Goal: Obtain resource: Download file/media

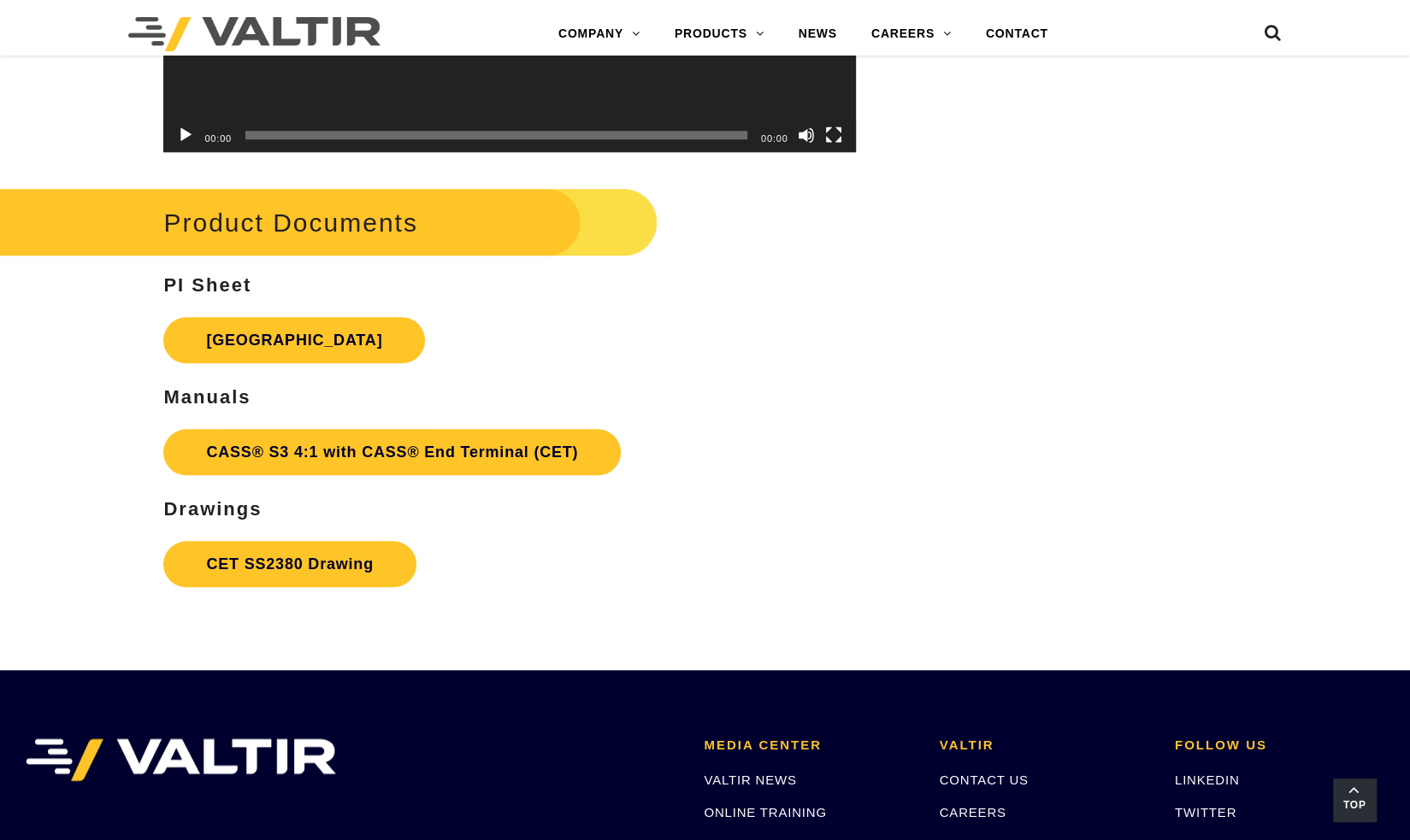
click at [1351, 798] on span "Top" at bounding box center [1355, 805] width 43 height 20
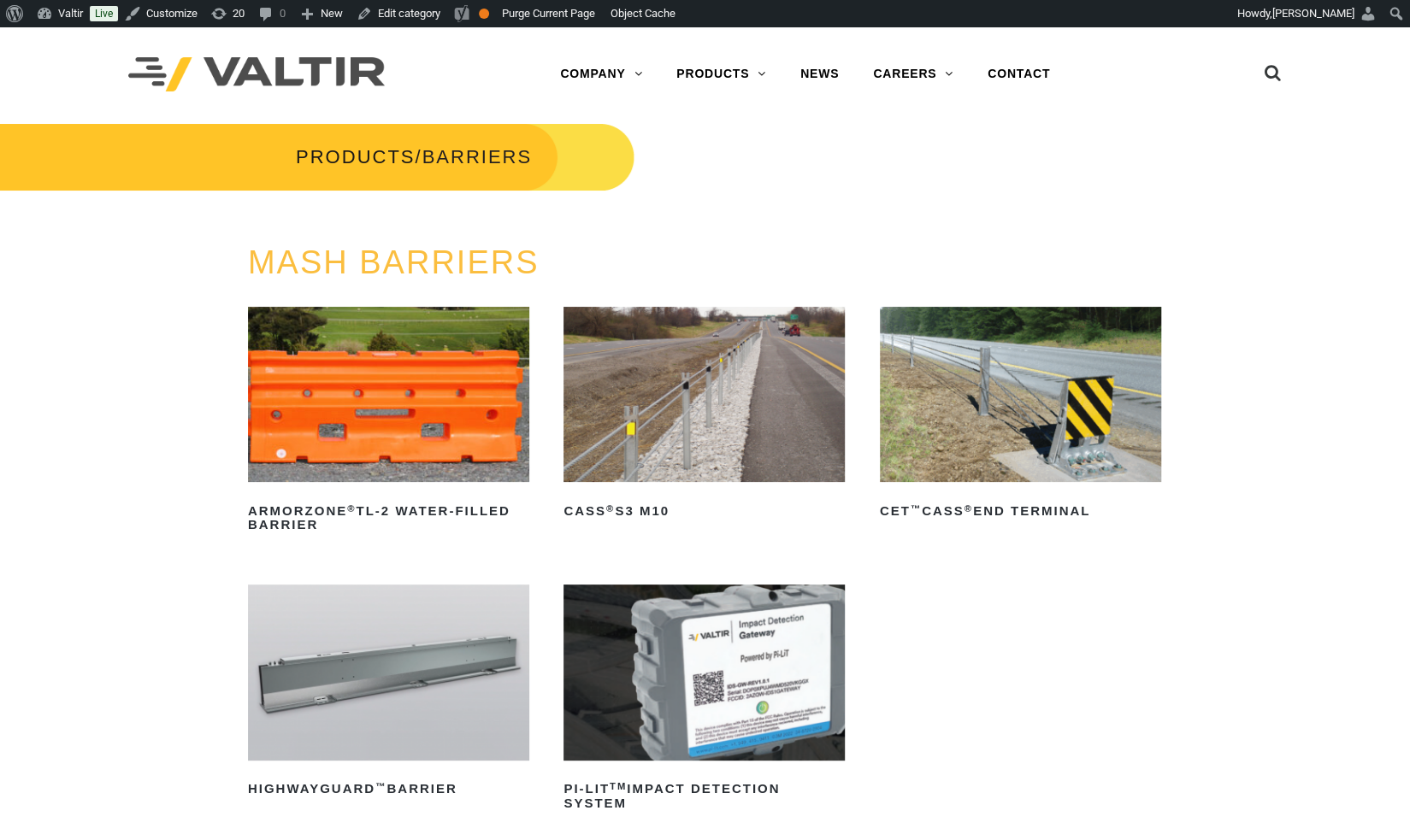
click at [977, 428] on img at bounding box center [1021, 395] width 282 height 176
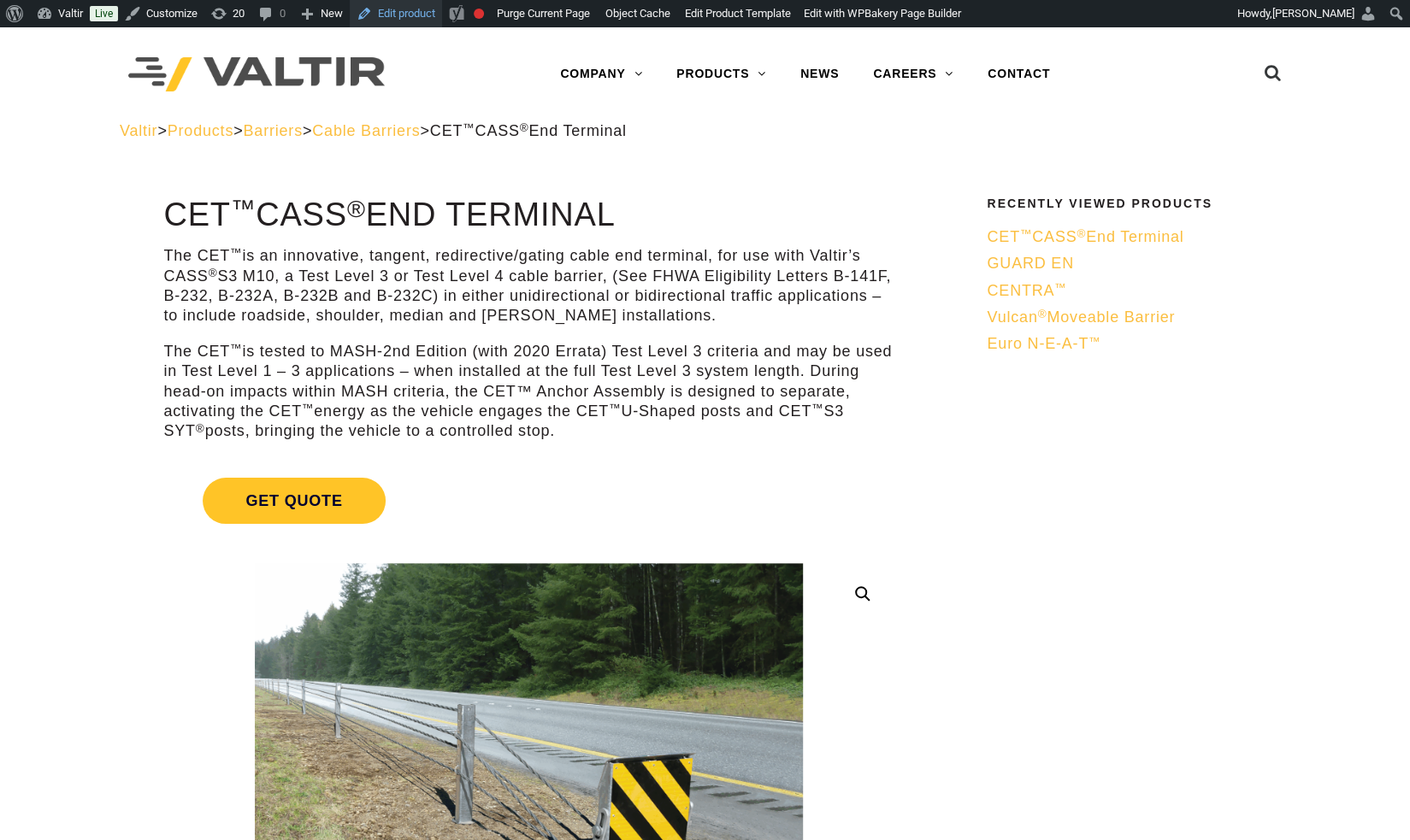
click at [379, 20] on link "Edit product" at bounding box center [396, 13] width 93 height 28
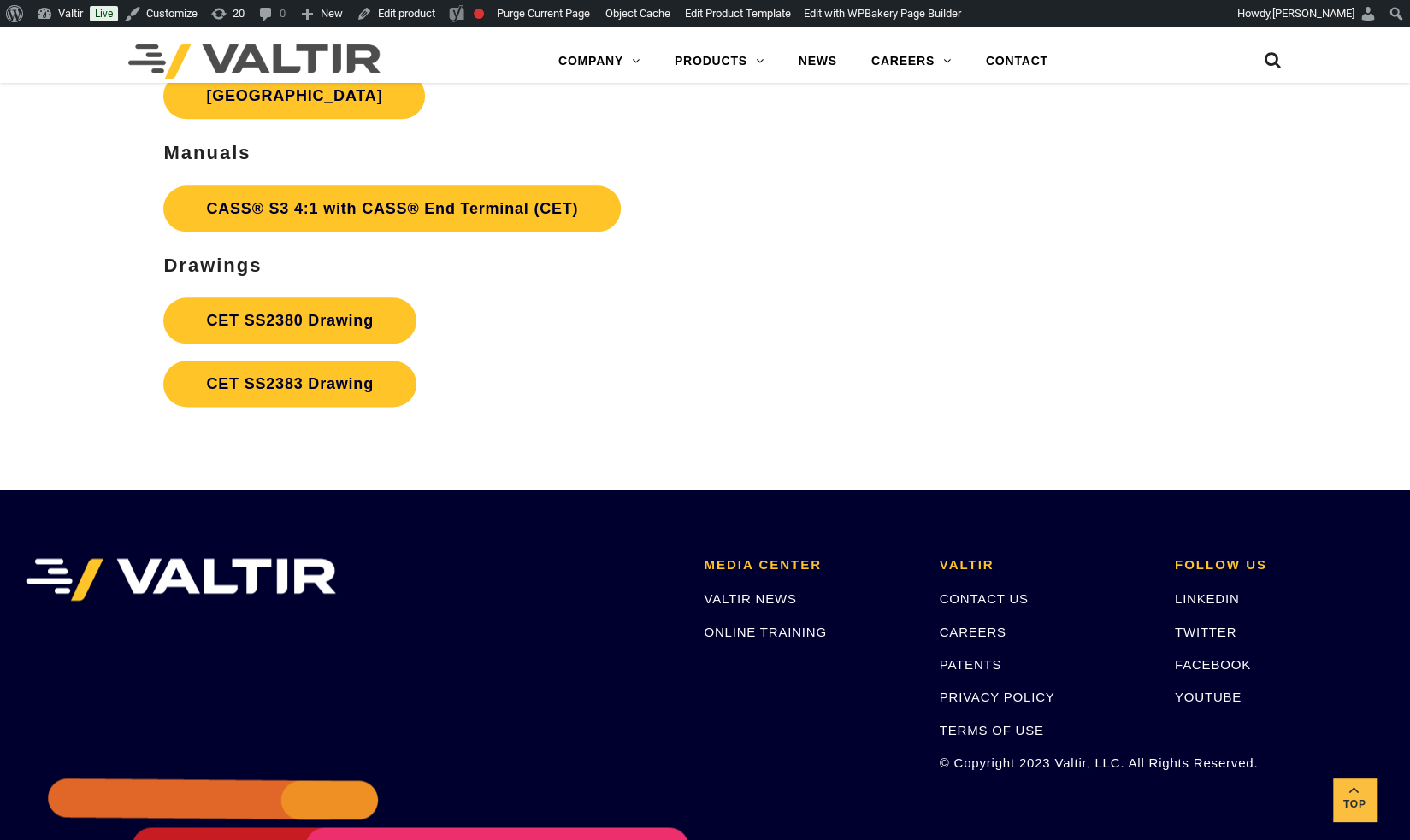
scroll to position [5417, 0]
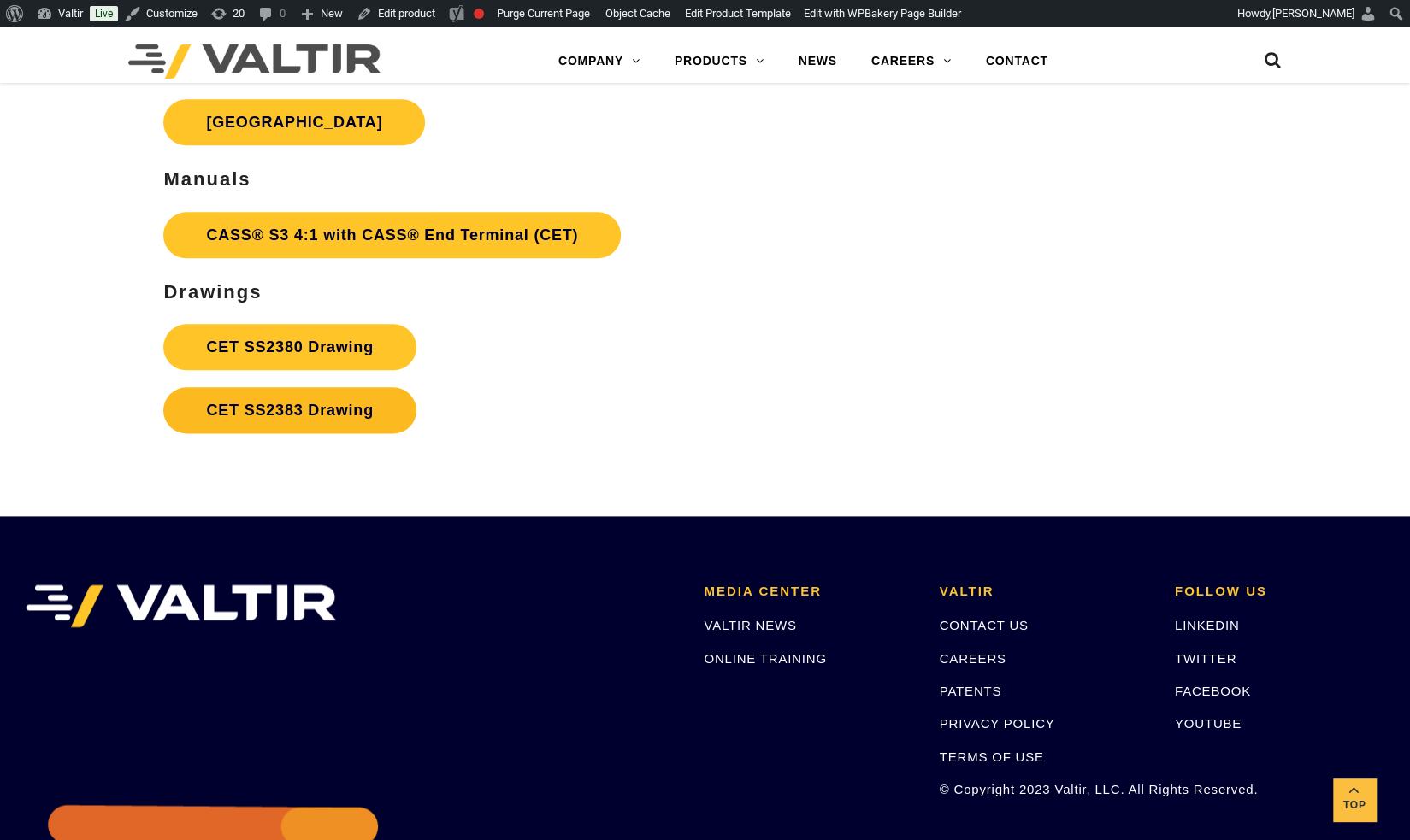
click at [319, 403] on link "CET SS2383 Drawing" at bounding box center [289, 411] width 252 height 46
click at [329, 351] on link "CET SS2380 Drawing" at bounding box center [289, 347] width 252 height 46
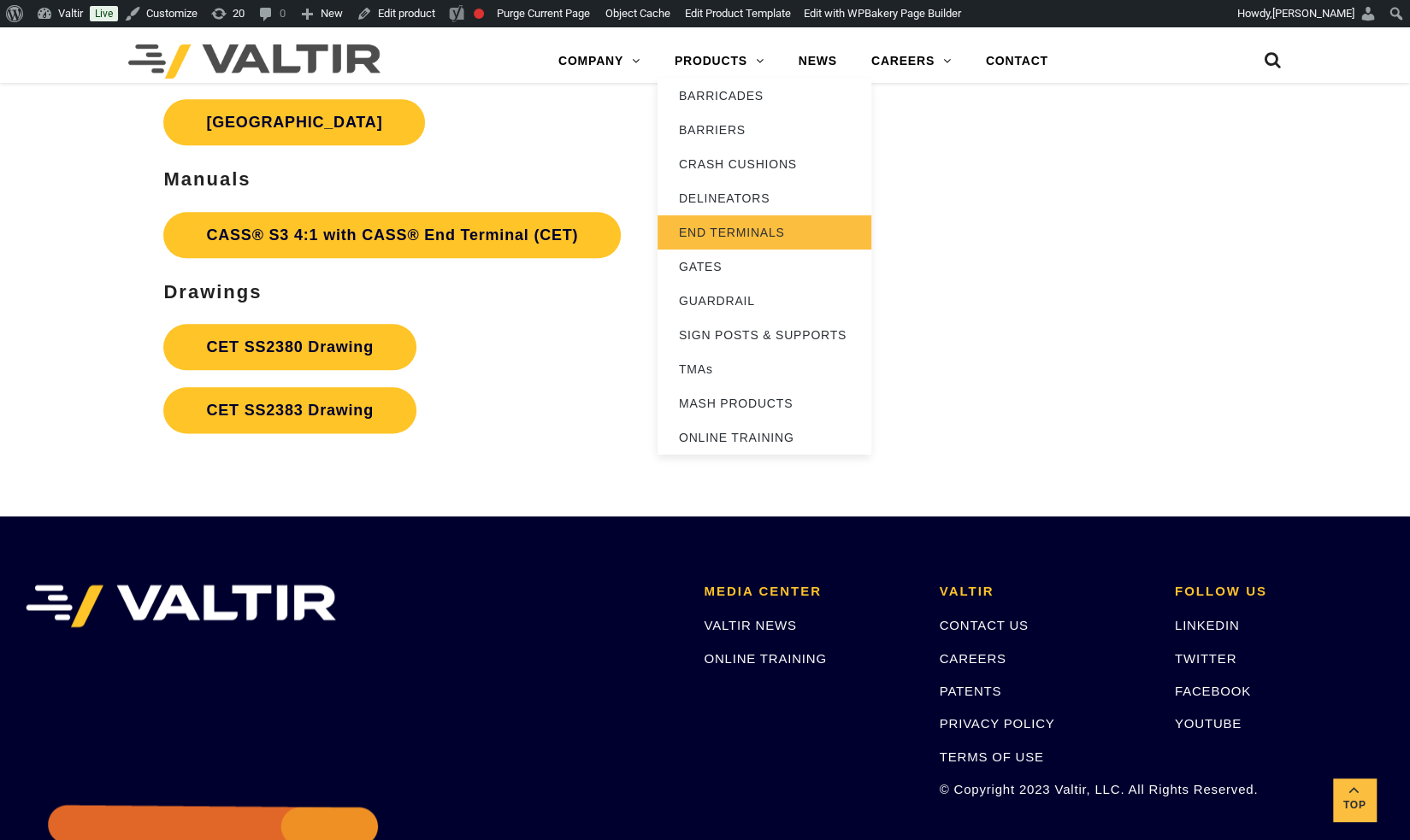
click at [703, 228] on link "END TERMINALS" at bounding box center [765, 232] width 214 height 34
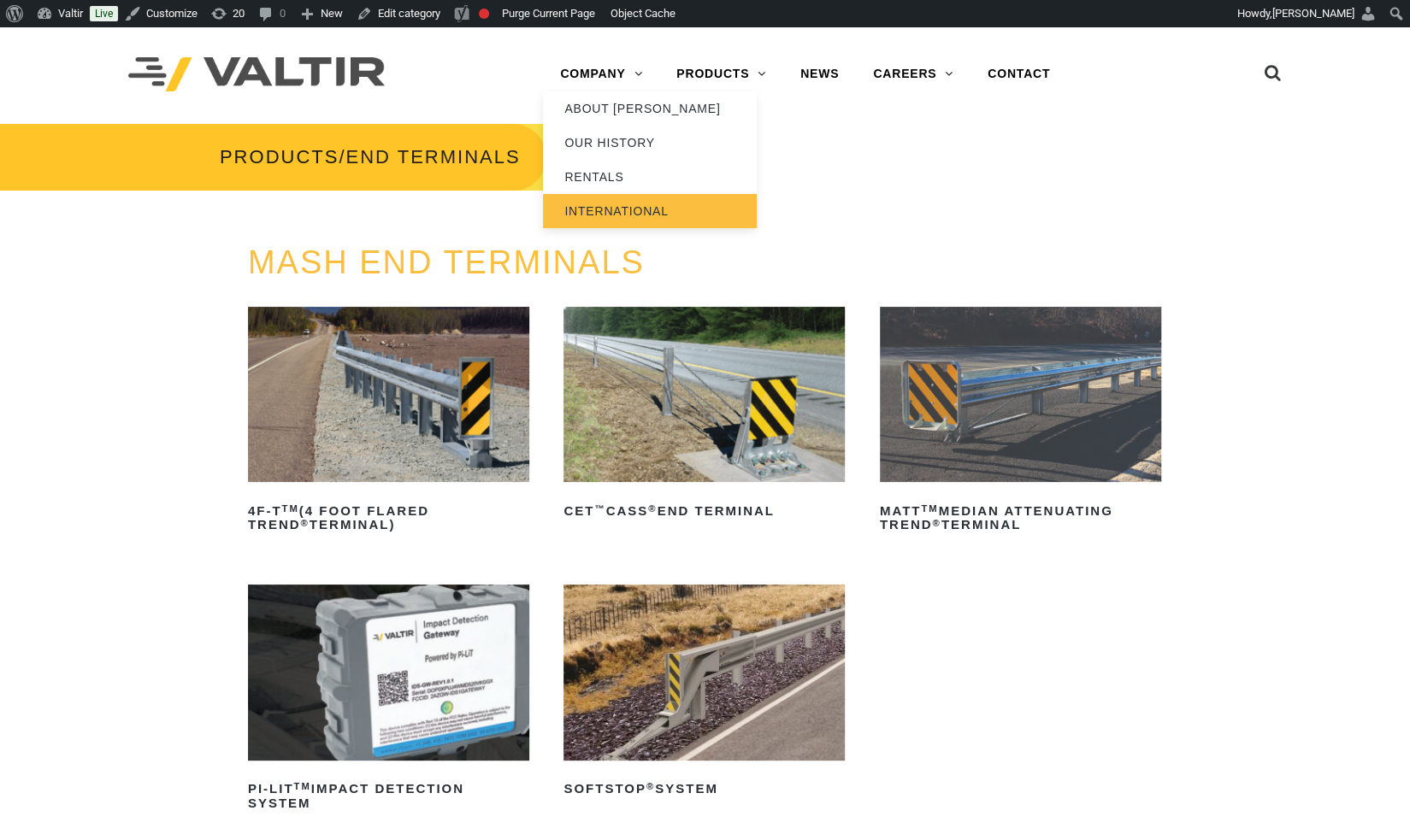
click at [612, 216] on link "INTERNATIONAL" at bounding box center [650, 211] width 214 height 34
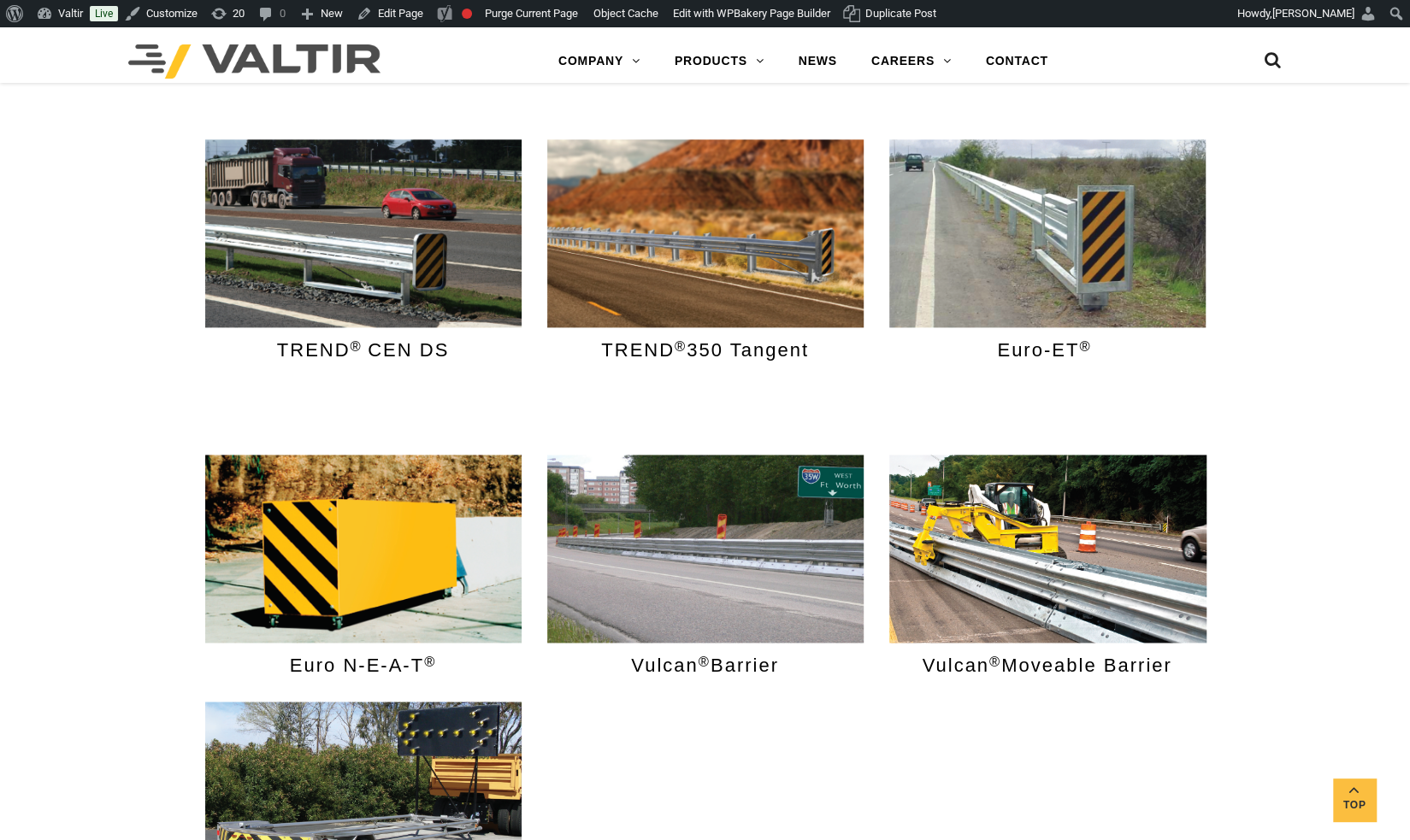
scroll to position [1406, 0]
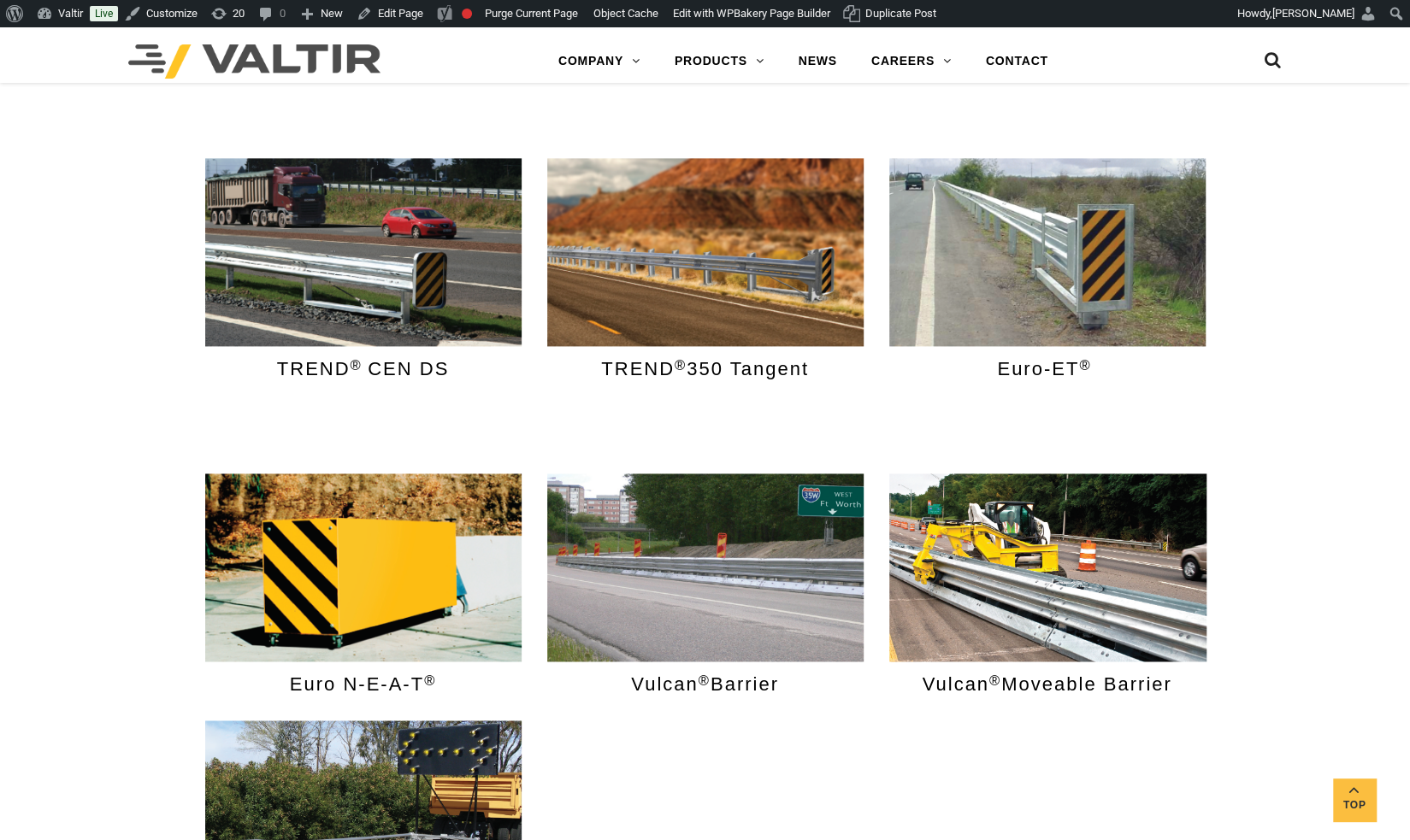
drag, startPoint x: 1416, startPoint y: 64, endPoint x: 1401, endPoint y: 300, distance: 236.5
click at [1401, 300] on html "Menu COMPANY ABOUT VALTIR OUR HISTORY RENTALS INTERNATIONAL PRODUCTS BARRICADES…" at bounding box center [705, 781] width 1410 height 4319
click at [399, 11] on link "Edit Page" at bounding box center [389, 13] width 80 height 28
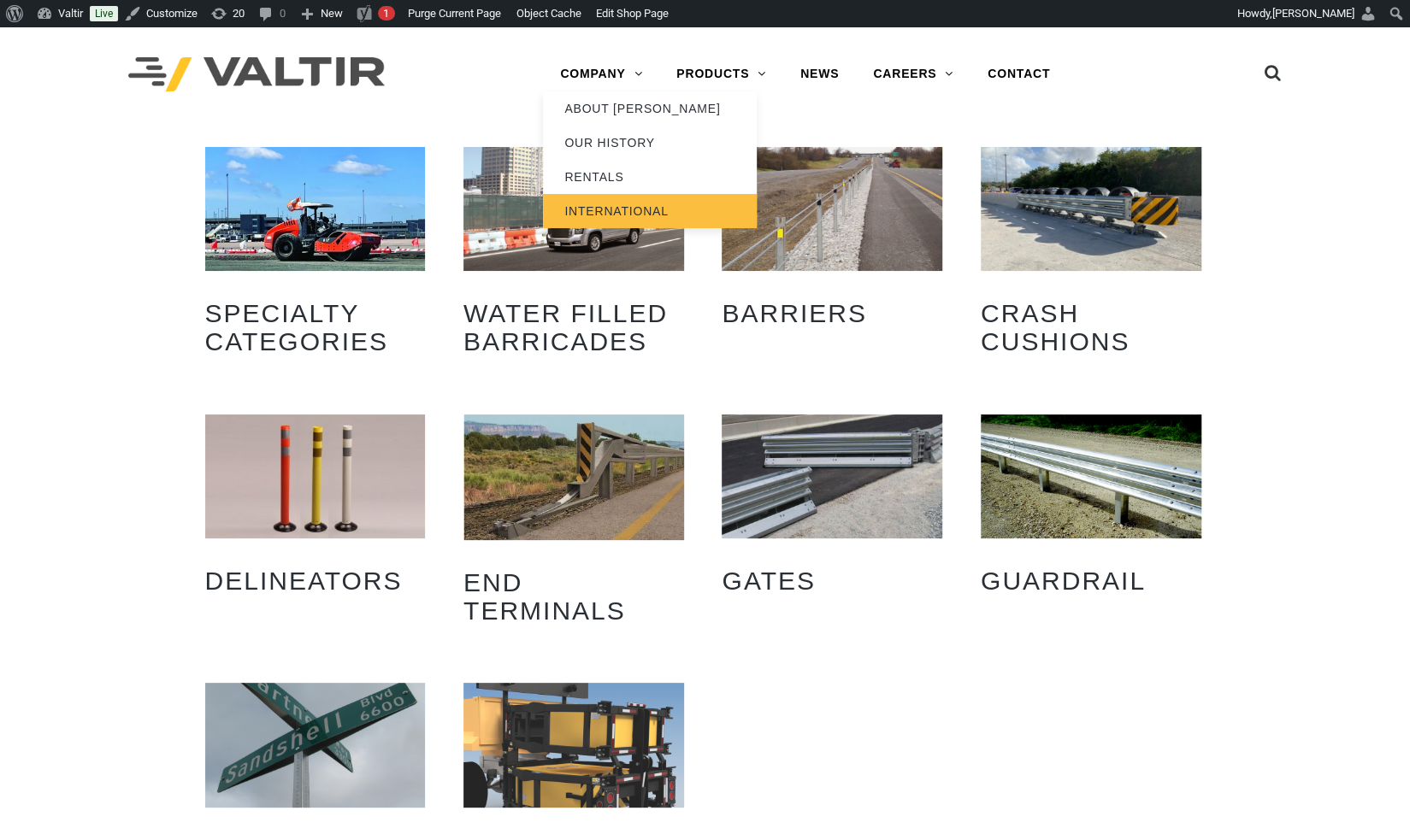
click at [621, 201] on link "INTERNATIONAL" at bounding box center [650, 211] width 214 height 34
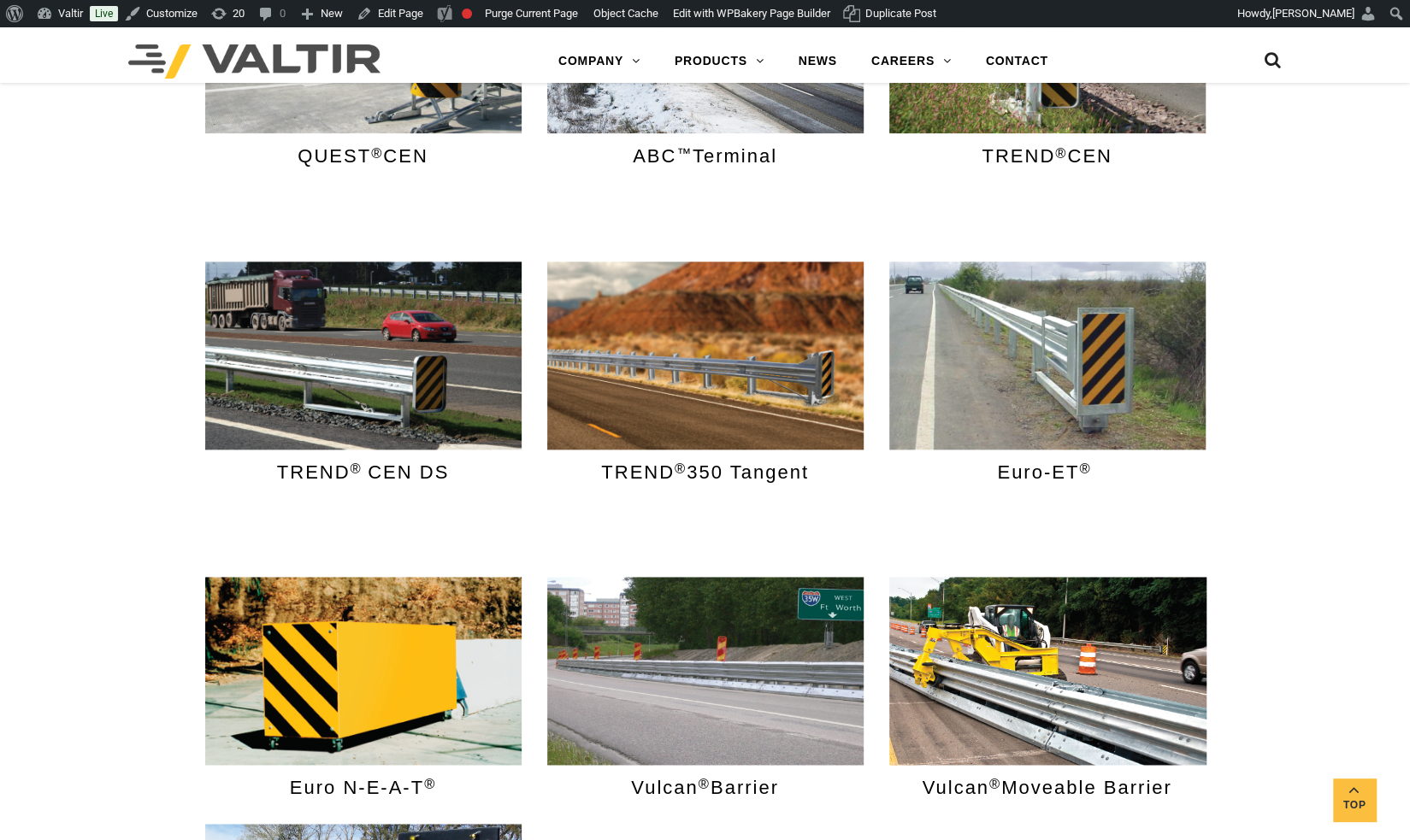
scroll to position [1289, 0]
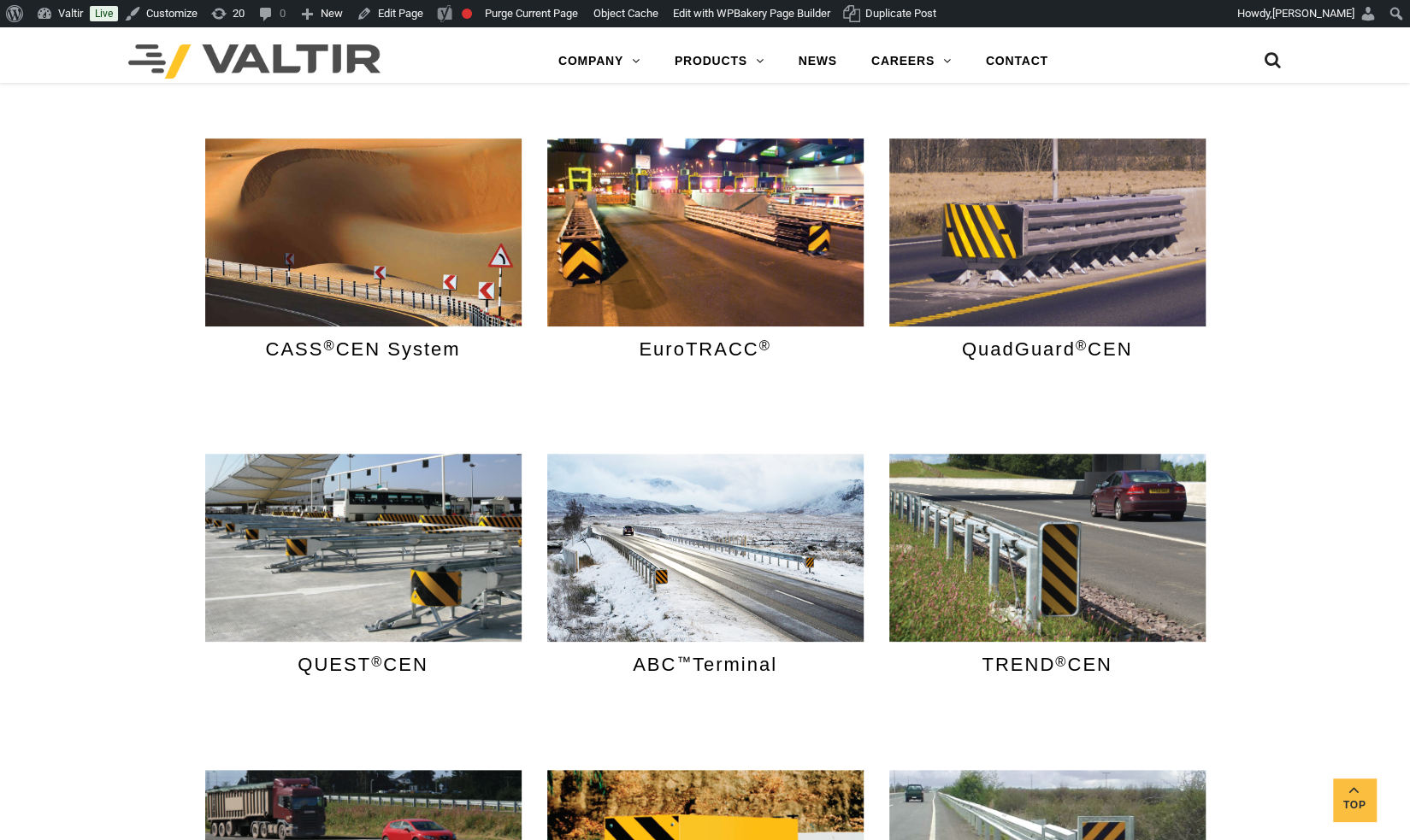
drag, startPoint x: 1417, startPoint y: 38, endPoint x: 1422, endPoint y: 195, distance: 157.1
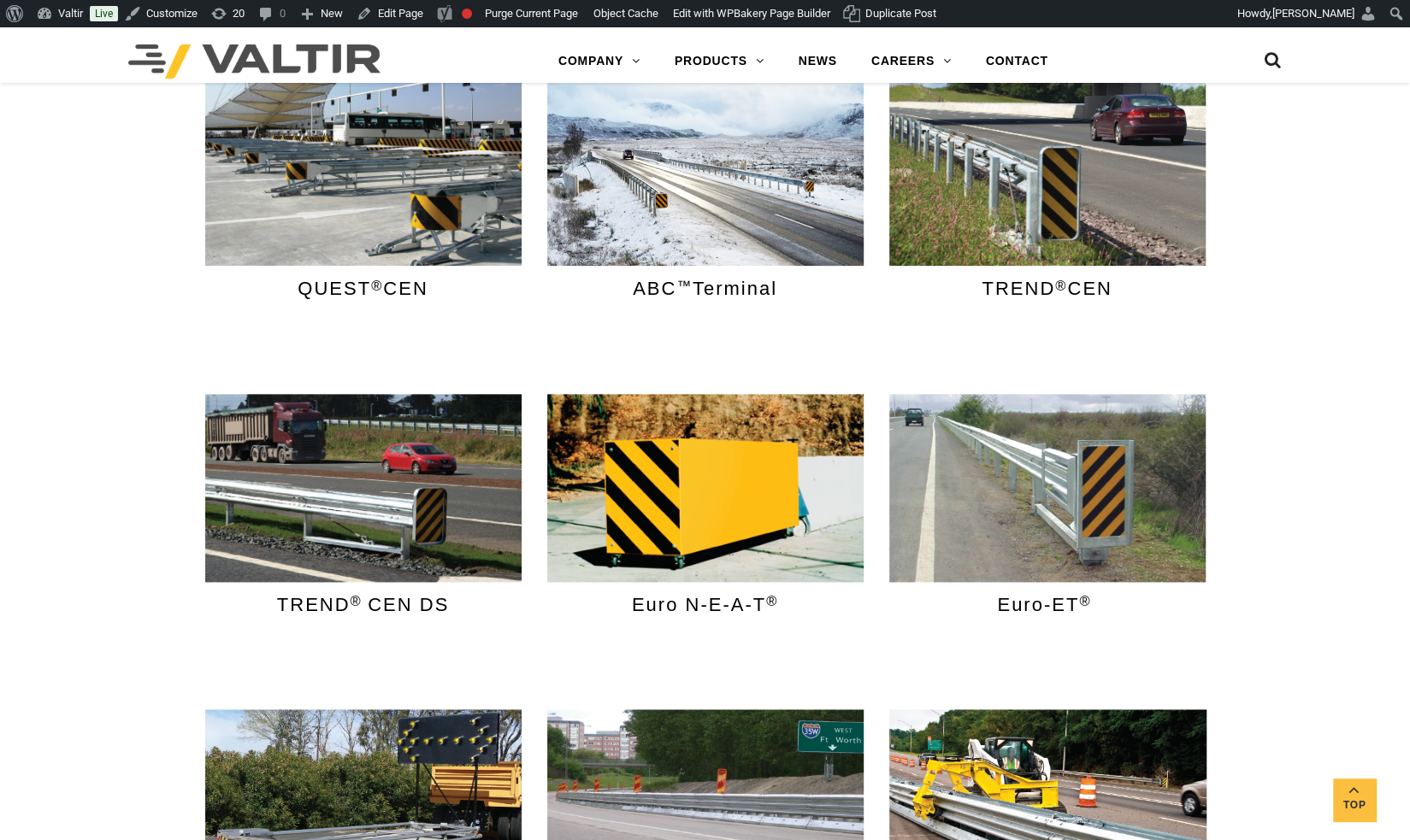
scroll to position [1082, 0]
